Goal: Check status: Check status

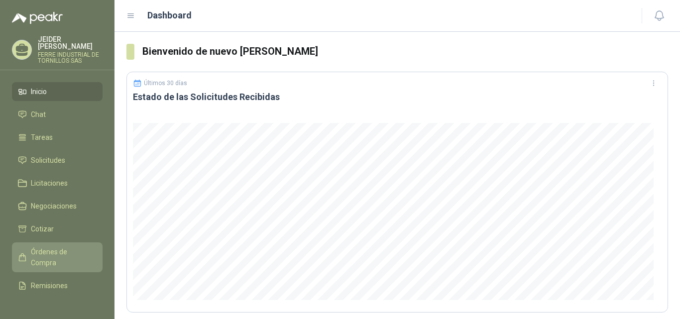
click at [61, 250] on span "Órdenes de Compra" at bounding box center [62, 257] width 62 height 22
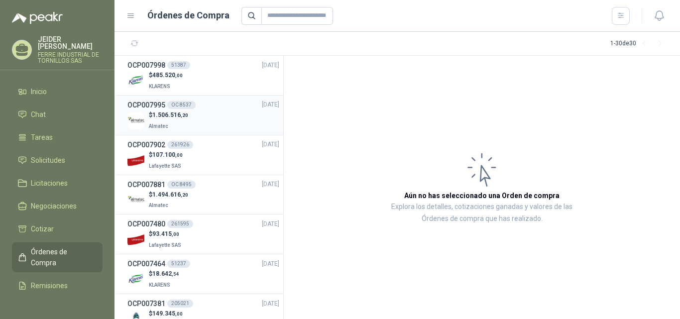
click at [214, 124] on div "$ 1.506.516 ,20 Almatec" at bounding box center [203, 121] width 152 height 20
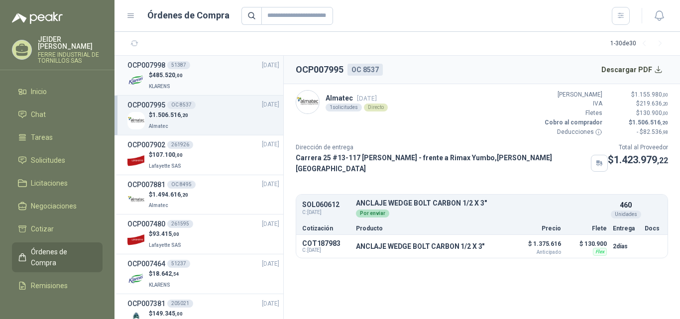
click at [197, 95] on li "OCP007998 51387 [DATE] $ 485.520 ,00 KLARENS" at bounding box center [198, 76] width 169 height 40
click at [231, 83] on div "$ 485.520 ,00 KLARENS" at bounding box center [203, 81] width 152 height 20
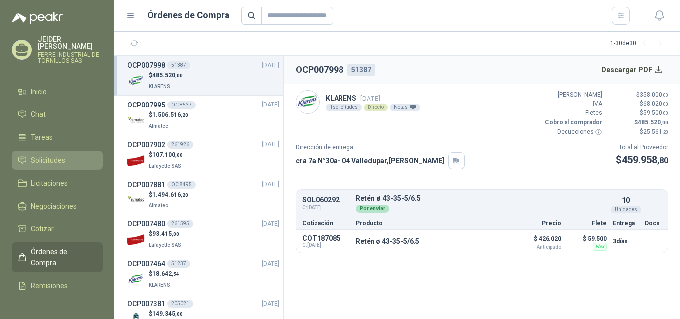
click at [44, 155] on span "Solicitudes" at bounding box center [48, 160] width 34 height 11
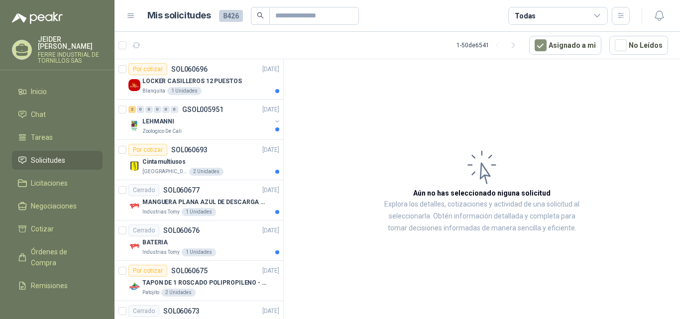
click at [565, 19] on div "Todas" at bounding box center [558, 16] width 100 height 18
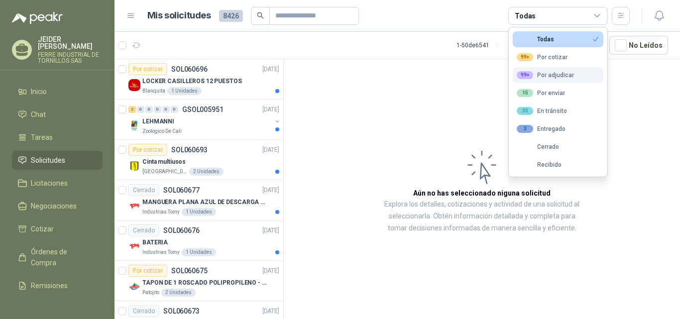
click at [560, 75] on div "99+ Por adjudicar" at bounding box center [545, 75] width 57 height 8
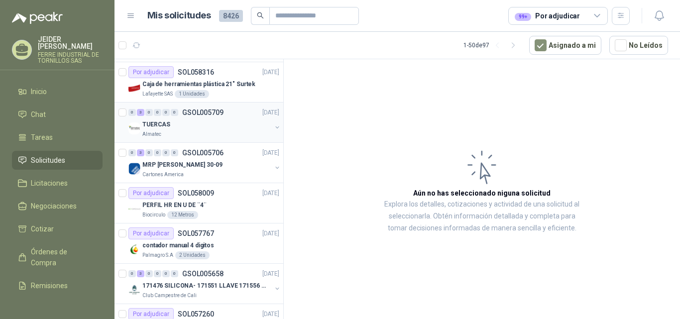
scroll to position [408, 0]
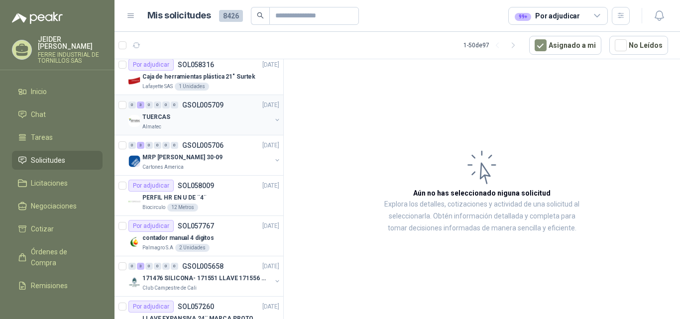
click at [237, 122] on div "TUERCAS" at bounding box center [206, 117] width 129 height 12
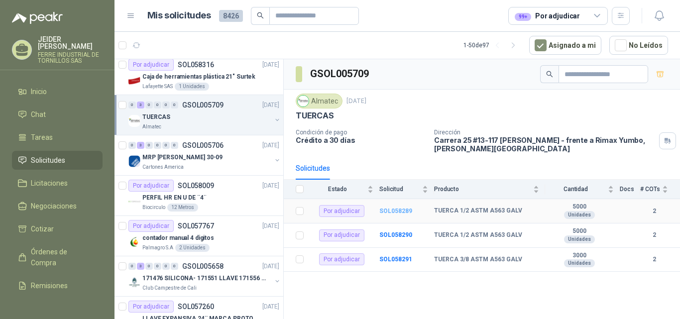
click at [400, 208] on b "SOL058289" at bounding box center [395, 211] width 33 height 7
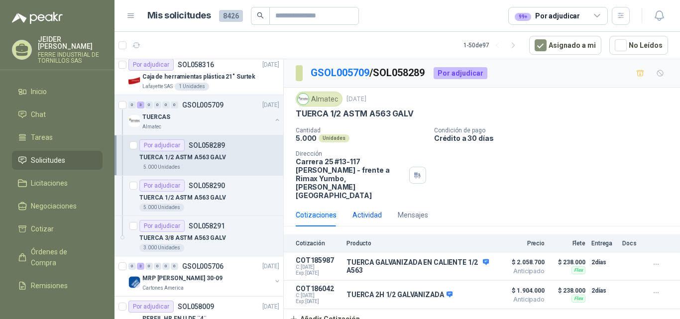
click at [365, 210] on div "Actividad" at bounding box center [366, 215] width 29 height 11
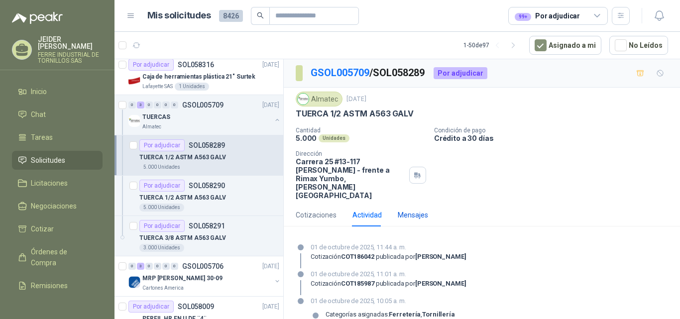
click at [421, 210] on div "Mensajes" at bounding box center [413, 215] width 30 height 11
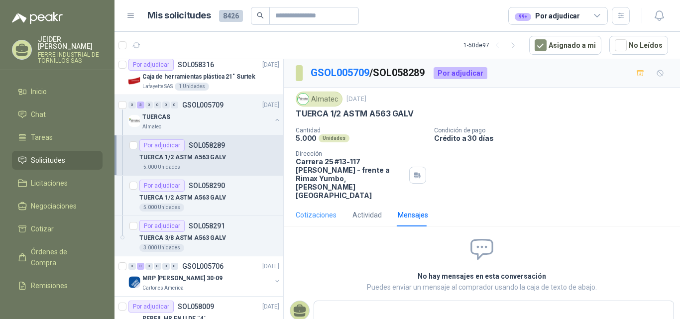
click at [323, 204] on div "Cotizaciones" at bounding box center [316, 215] width 41 height 23
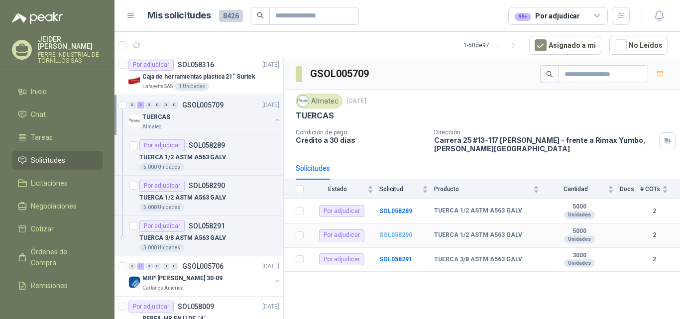
click at [398, 235] on b "SOL058290" at bounding box center [395, 234] width 33 height 7
click at [396, 261] on b "SOL058291" at bounding box center [395, 259] width 33 height 7
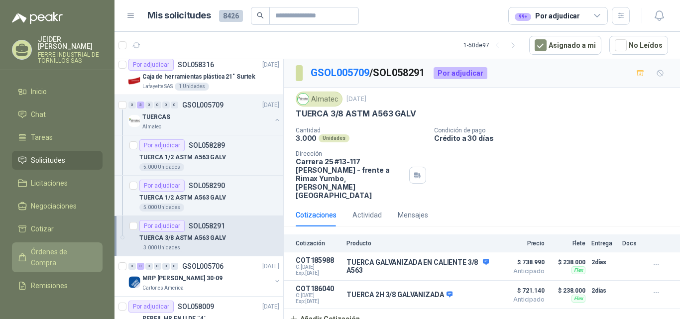
click at [44, 247] on span "Órdenes de Compra" at bounding box center [62, 257] width 62 height 22
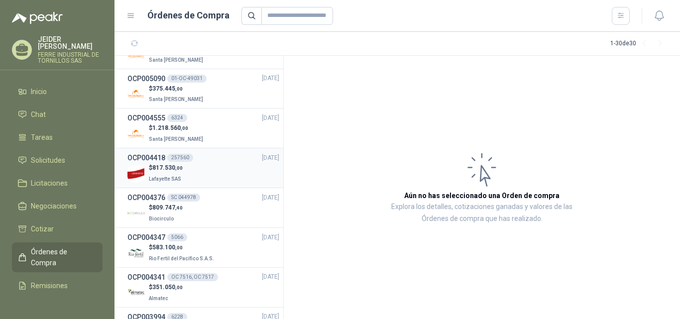
scroll to position [354, 0]
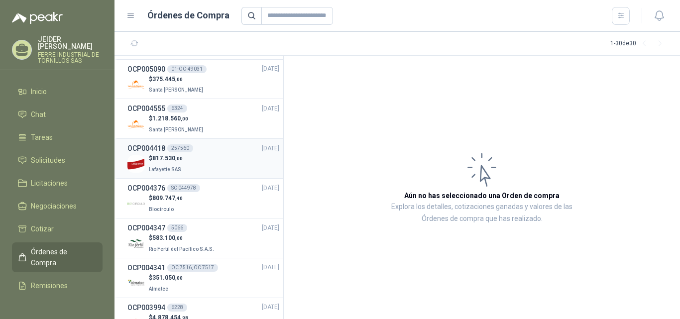
drag, startPoint x: 274, startPoint y: 166, endPoint x: 274, endPoint y: 178, distance: 12.5
click at [274, 178] on li "OCP004418 257560 [DATE] $ 817.530 ,00 Lafayette SAS" at bounding box center [198, 159] width 169 height 40
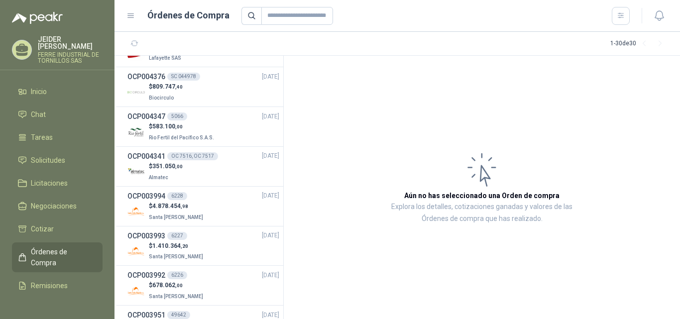
scroll to position [552, 0]
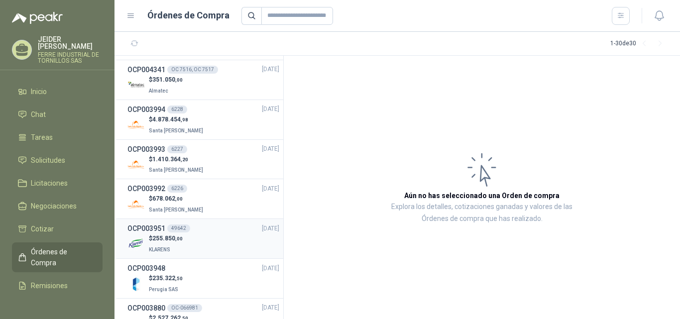
click at [274, 227] on li "OCP003951 49642 [DATE] $ 255.850 ,00 KLARENS" at bounding box center [198, 239] width 169 height 40
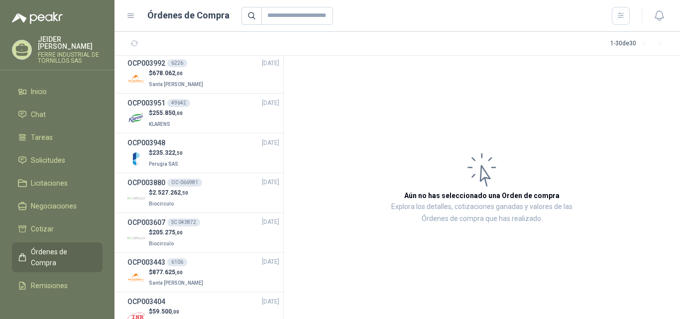
scroll to position [506, 0]
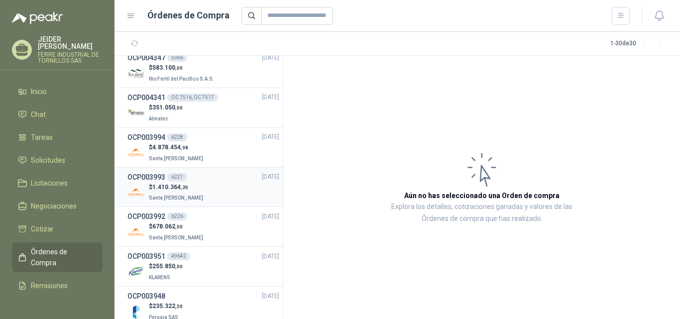
click at [270, 203] on div "$ 1.410.364 ,20 Santa [PERSON_NAME]" at bounding box center [203, 193] width 152 height 20
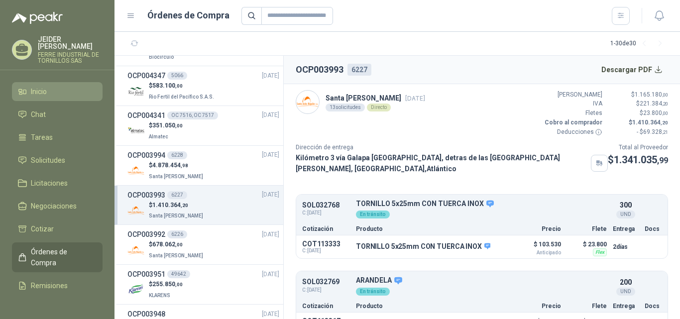
click at [64, 91] on link "Inicio" at bounding box center [57, 91] width 91 height 19
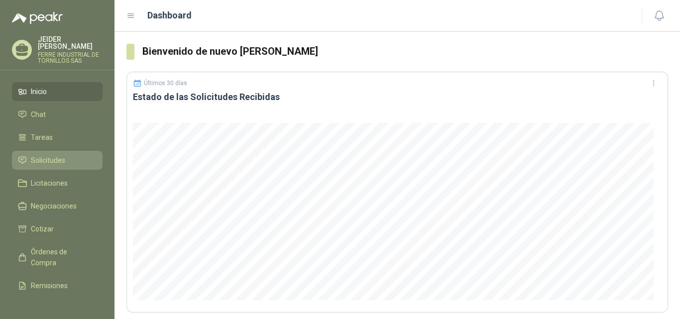
click at [51, 155] on span "Solicitudes" at bounding box center [48, 160] width 34 height 11
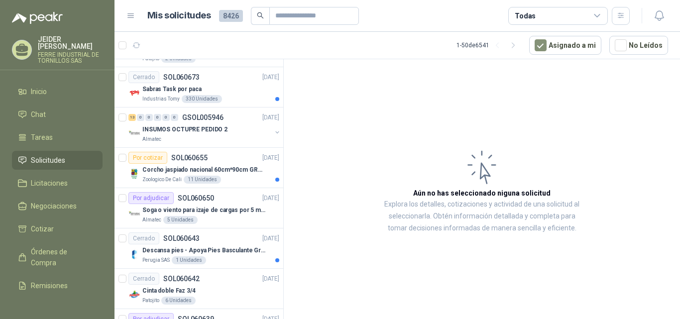
scroll to position [245, 0]
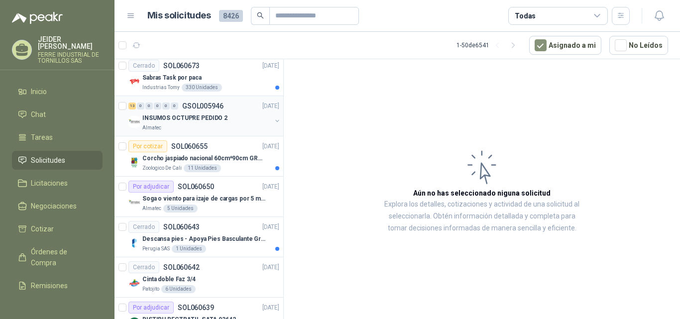
click at [239, 118] on div "INSUMOS OCTUPRE PEDIDO 2" at bounding box center [206, 118] width 129 height 12
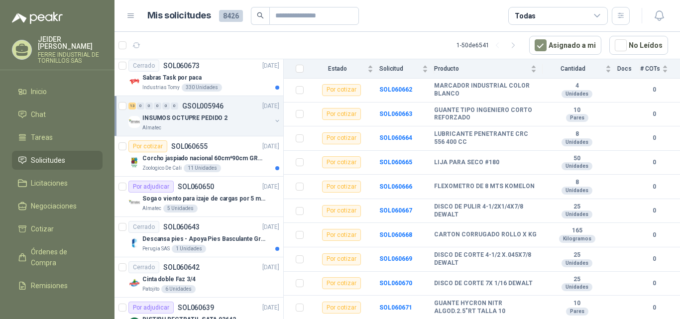
scroll to position [192, 0]
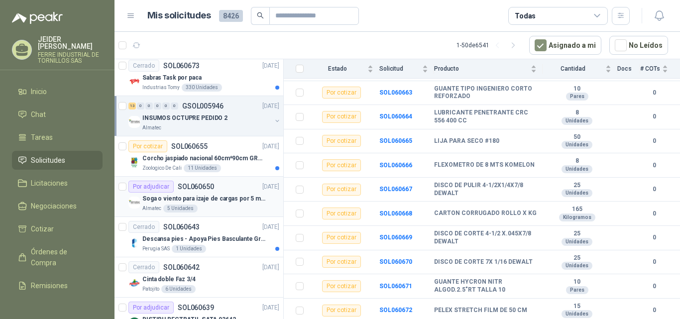
click at [235, 197] on p "Soga o viento para izaje de cargas por 5 metros" at bounding box center [204, 198] width 124 height 9
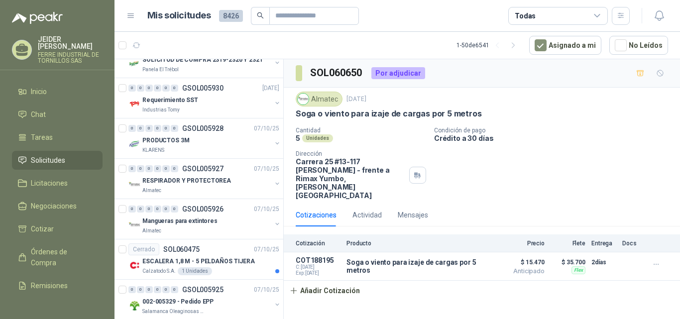
scroll to position [1121, 0]
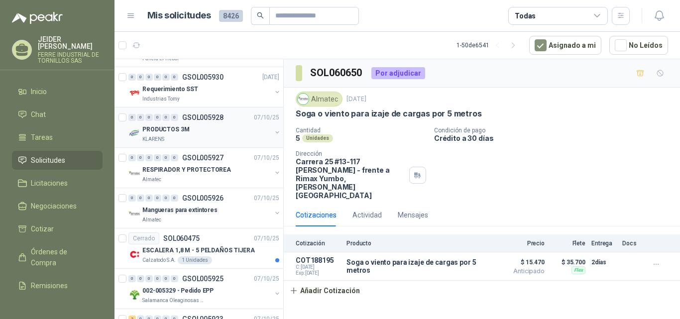
click at [225, 128] on div "PRODUCTOS 3M" at bounding box center [206, 129] width 129 height 12
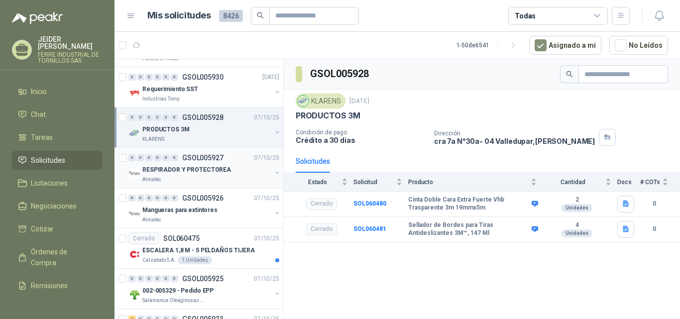
click at [190, 179] on div "Almatec" at bounding box center [206, 180] width 129 height 8
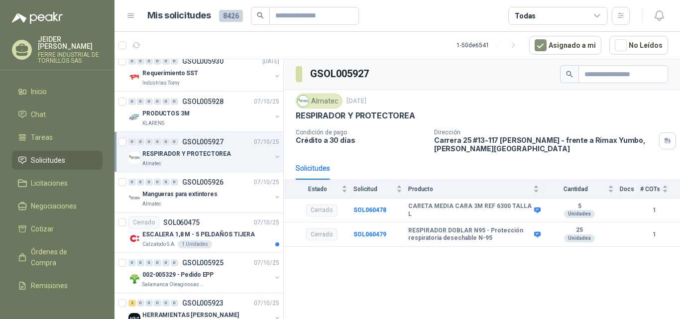
scroll to position [1152, 0]
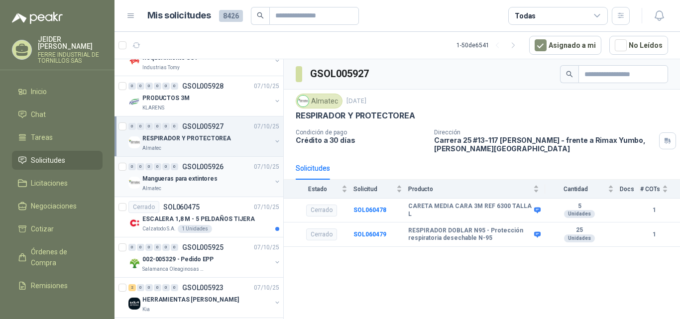
click at [233, 176] on div "Mangueras para extintores" at bounding box center [206, 179] width 129 height 12
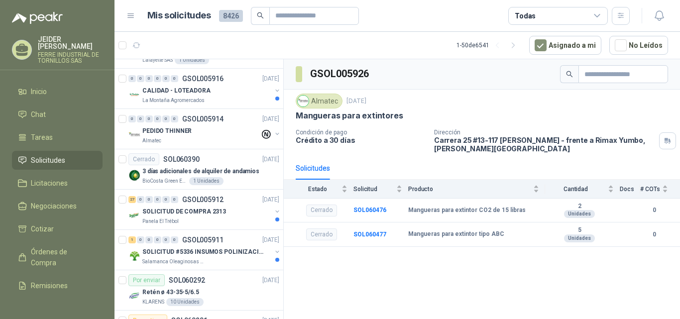
scroll to position [1767, 0]
